Goal: Information Seeking & Learning: Learn about a topic

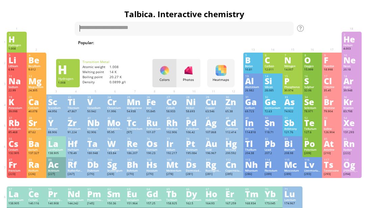
click at [36, 173] on div "Radium" at bounding box center [36, 170] width 16 height 3
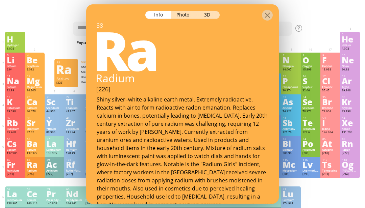
click at [325, 16] on h1 "Talbica. Interactive chemistry" at bounding box center [182, 13] width 358 height 11
click at [63, 115] on div "21 Sc Scandium 44.956 0, +1, +2, +3 0, +1, +2, +3 1541 °C 2830 °C 2.985 g/cm 3 …" at bounding box center [55, 105] width 20 height 21
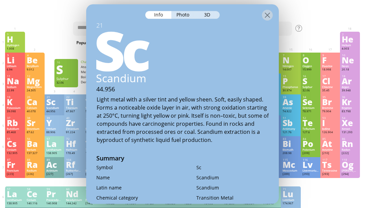
click at [317, 81] on div "S" at bounding box center [310, 80] width 16 height 7
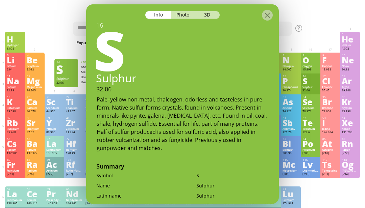
click at [349, 43] on div "He" at bounding box center [349, 38] width 16 height 7
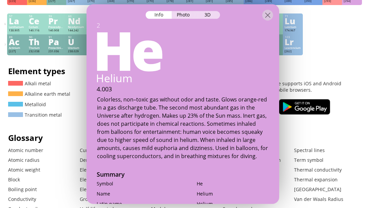
scroll to position [199, 0]
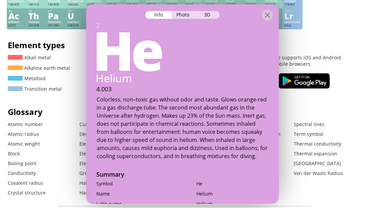
click at [212, 17] on div "3D" at bounding box center [207, 15] width 24 height 8
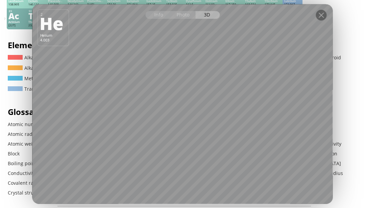
click at [313, 16] on div at bounding box center [182, 10] width 300 height 12
click at [324, 20] on div at bounding box center [321, 14] width 11 height 11
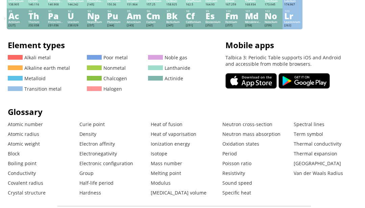
click at [316, 20] on div at bounding box center [321, 14] width 11 height 11
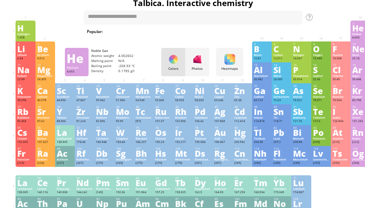
scroll to position [0, 0]
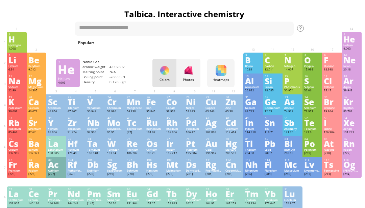
click at [33, 169] on div "Ra" at bounding box center [36, 164] width 16 height 7
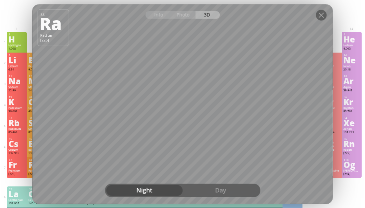
click at [235, 196] on div "Day" at bounding box center [220, 190] width 76 height 11
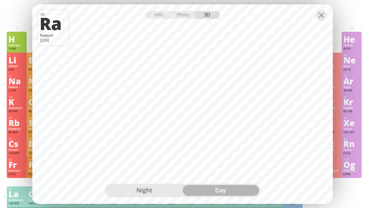
click at [205, 196] on div "Day" at bounding box center [220, 190] width 76 height 11
click at [146, 196] on div "Night" at bounding box center [144, 190] width 76 height 11
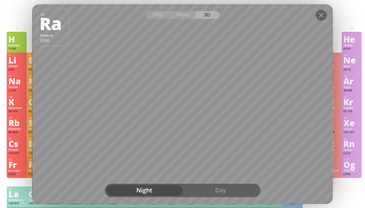
click at [320, 20] on div at bounding box center [321, 14] width 11 height 11
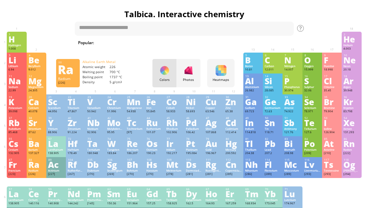
click at [354, 148] on div "Rn" at bounding box center [351, 143] width 16 height 7
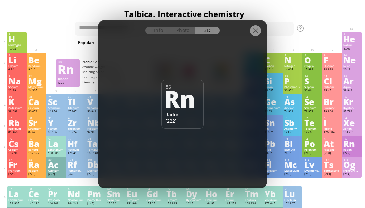
click at [251, 36] on div at bounding box center [255, 30] width 11 height 11
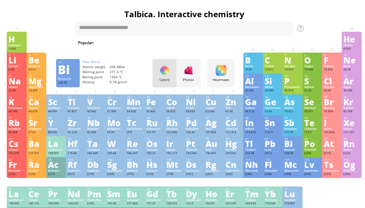
click at [290, 148] on div "Bi" at bounding box center [292, 143] width 16 height 7
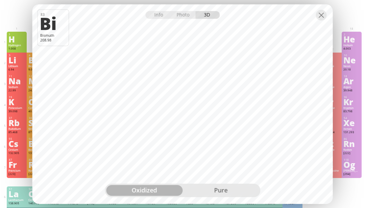
click at [212, 196] on div "pure" at bounding box center [220, 190] width 76 height 11
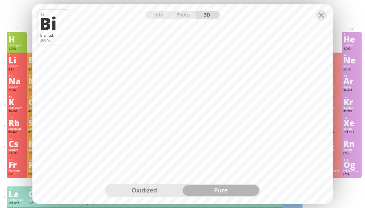
click at [160, 196] on div "oxidized" at bounding box center [144, 190] width 76 height 11
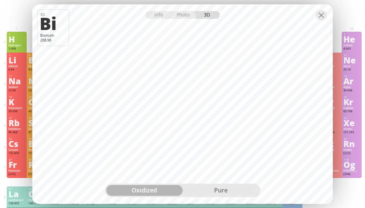
click at [321, 20] on div at bounding box center [321, 14] width 11 height 11
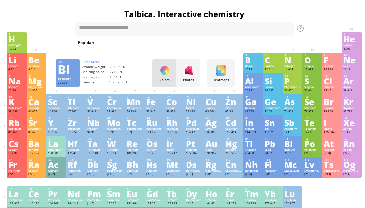
click at [274, 66] on div "6 C Carbon 12.011 −4, −3, −2, −1, 0, +1, +2, +3, +4 −4, −3, −2, −1, 0, +1, +2, …" at bounding box center [273, 63] width 20 height 21
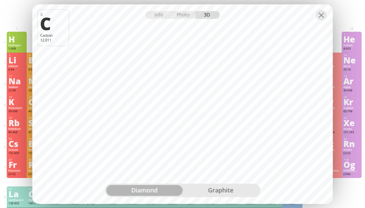
click at [322, 20] on div at bounding box center [321, 14] width 11 height 11
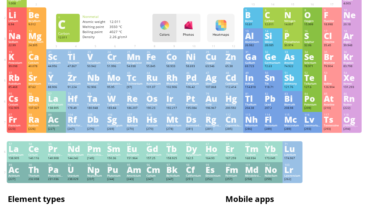
scroll to position [45, 0]
click at [71, 174] on div "U" at bounding box center [76, 169] width 16 height 7
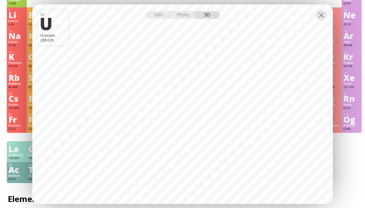
click at [318, 20] on div at bounding box center [321, 14] width 11 height 11
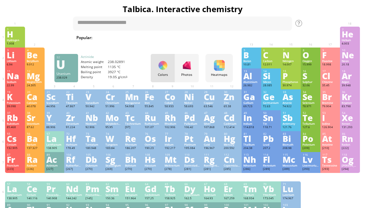
scroll to position [5, 2]
click at [311, 58] on div "O" at bounding box center [310, 54] width 16 height 7
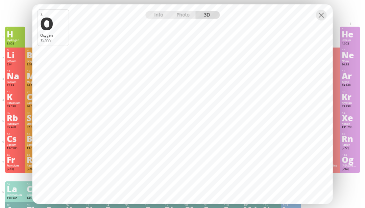
click at [316, 20] on div at bounding box center [321, 14] width 11 height 11
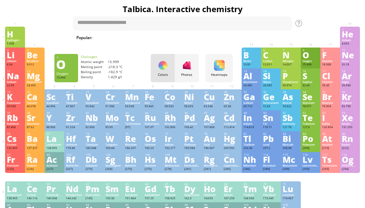
click at [323, 36] on div "1 H Hydrogen 1.008 −1, +1 −1, +1 -259.14 °C -252.87 °C 0.0899 g/l 1s 1 2 He Hel…" at bounding box center [182, 37] width 354 height 21
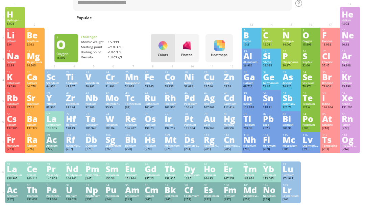
scroll to position [25, 2]
